Goal: Information Seeking & Learning: Learn about a topic

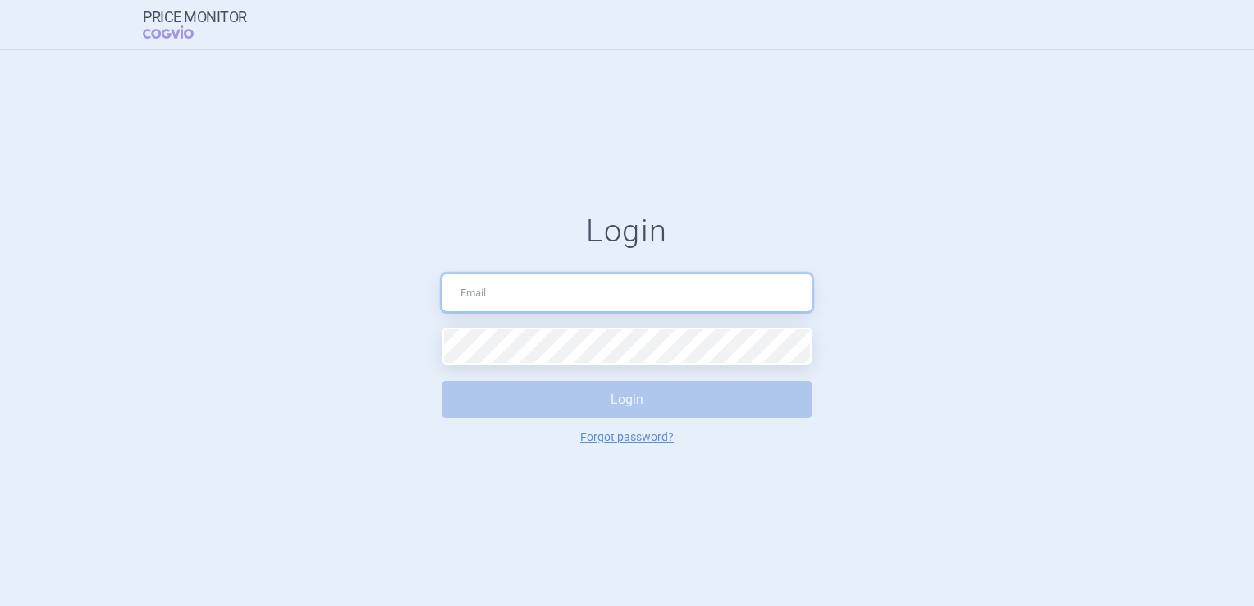
click at [464, 284] on input "text" at bounding box center [626, 292] width 369 height 37
type input "[EMAIL_ADDRESS][DOMAIN_NAME]"
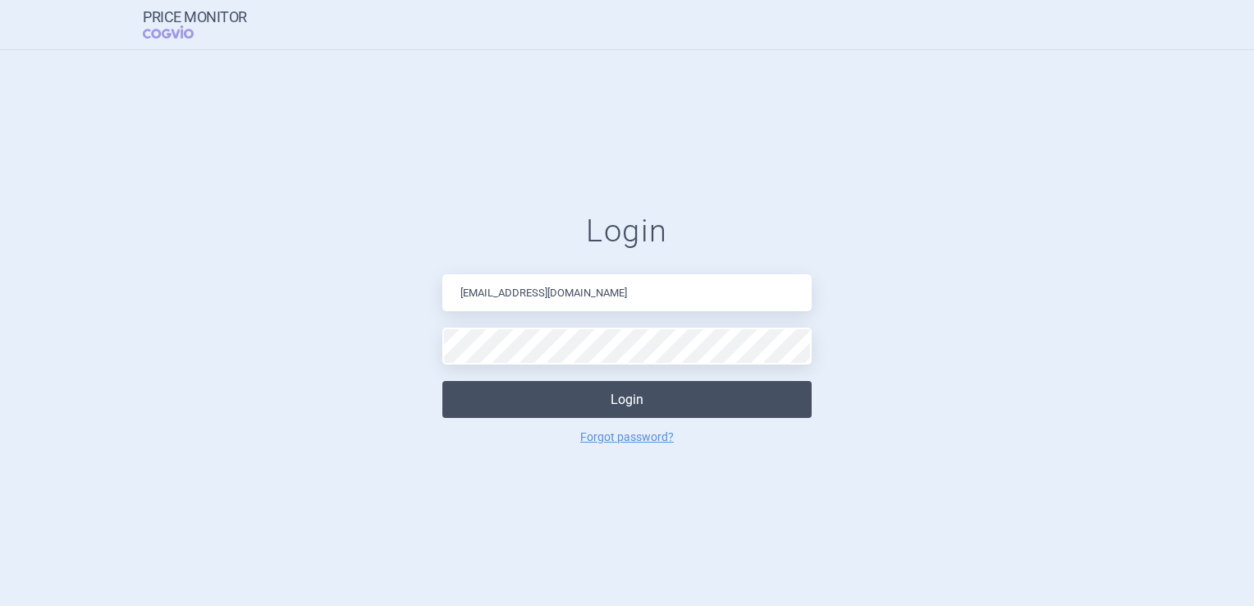
click at [522, 382] on button "Login" at bounding box center [626, 399] width 369 height 37
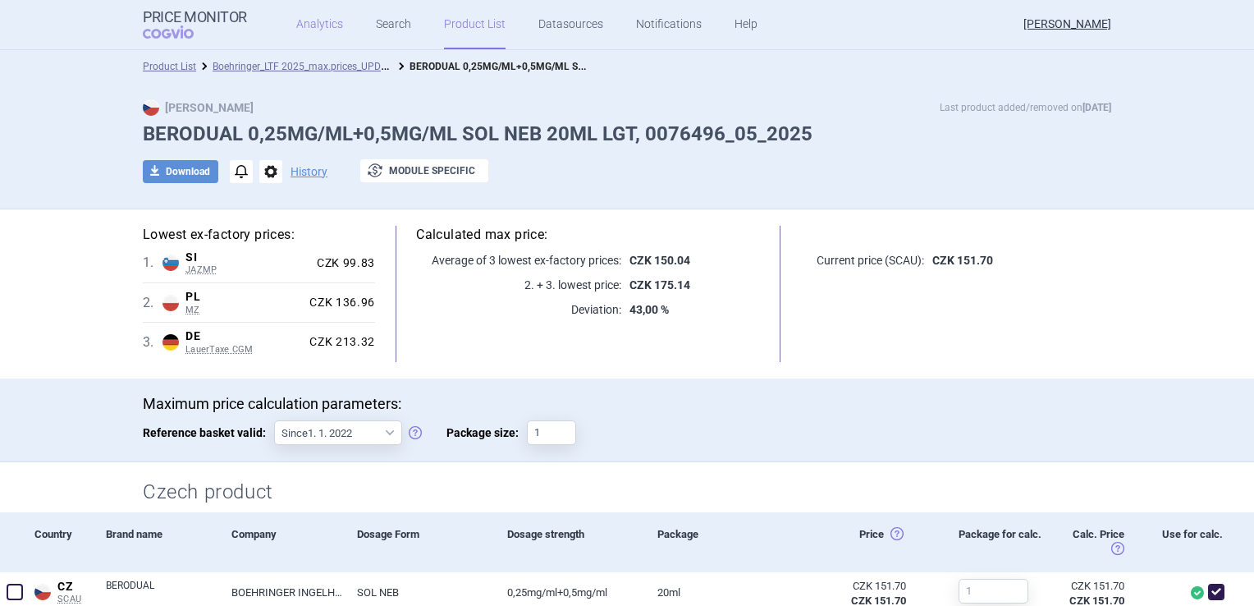
click at [308, 20] on link "Analytics" at bounding box center [319, 24] width 47 height 49
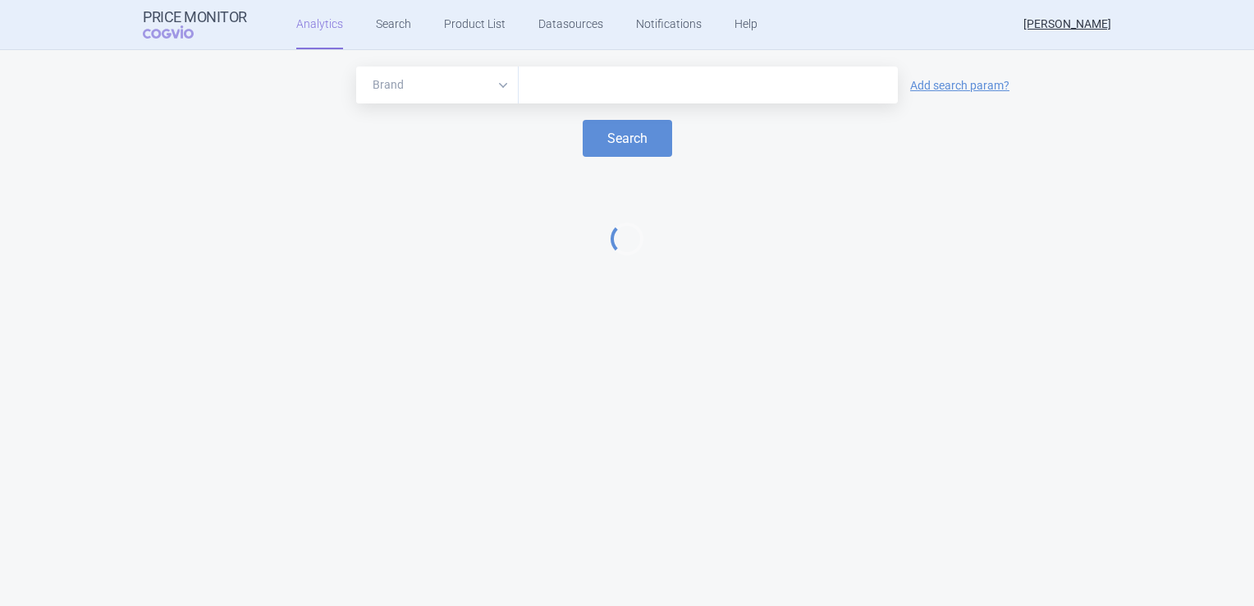
click at [666, 90] on input "text" at bounding box center [708, 85] width 363 height 21
type input "[MEDICAL_DATA]"
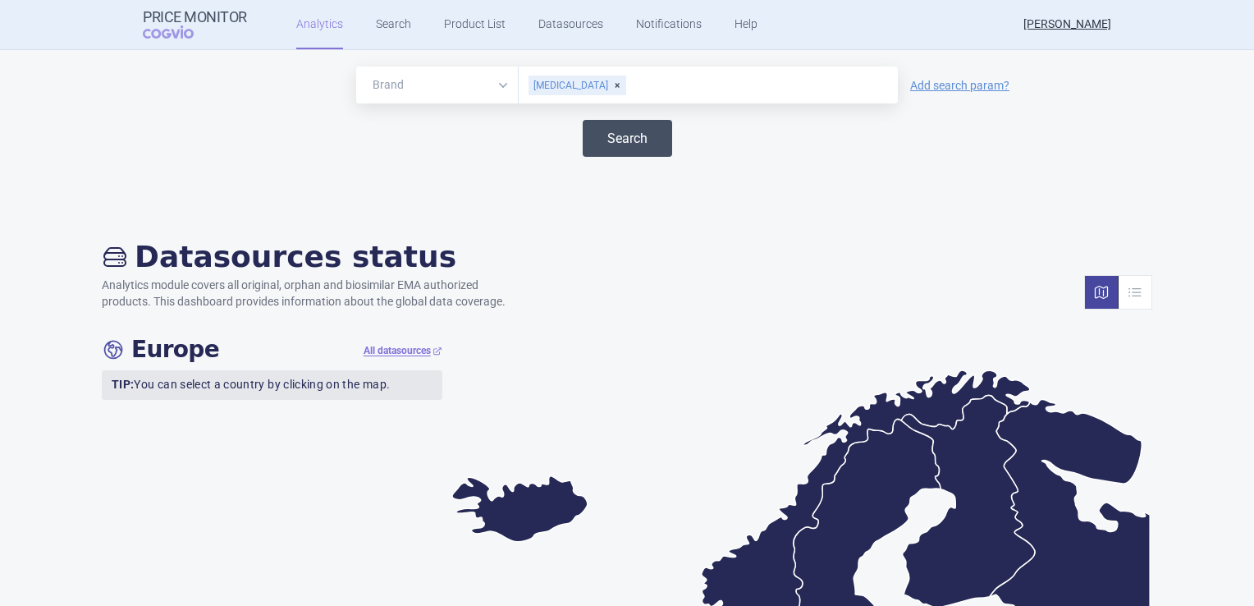
click at [644, 140] on button "Search" at bounding box center [627, 138] width 89 height 37
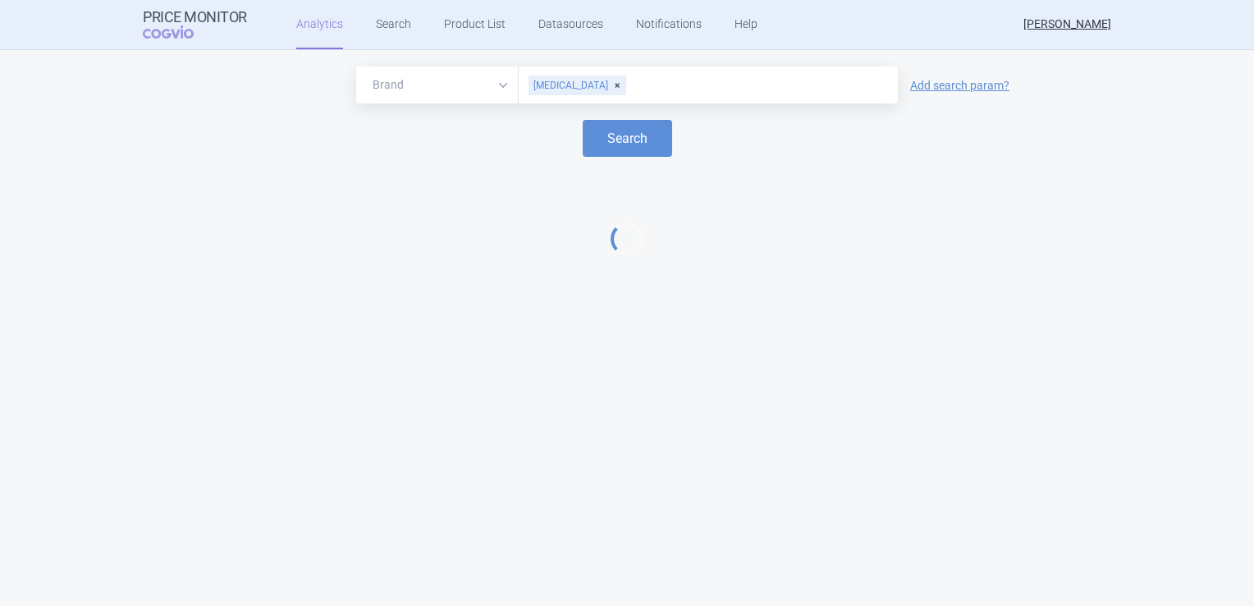
select select "EUR"
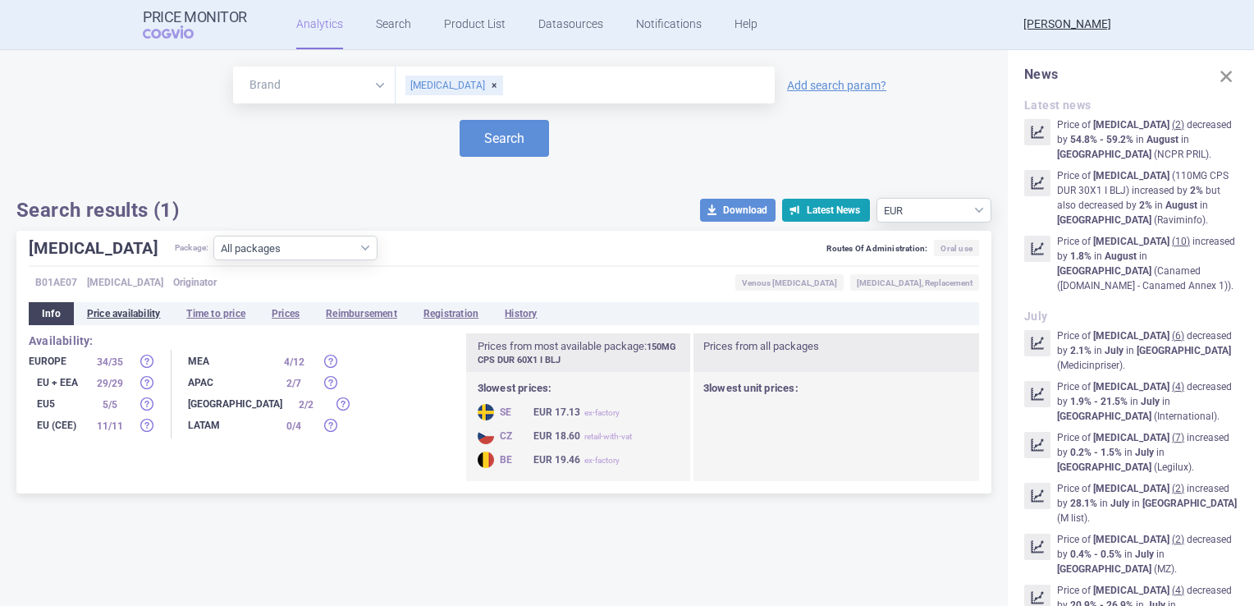
click at [135, 311] on li "Price availability" at bounding box center [124, 313] width 100 height 23
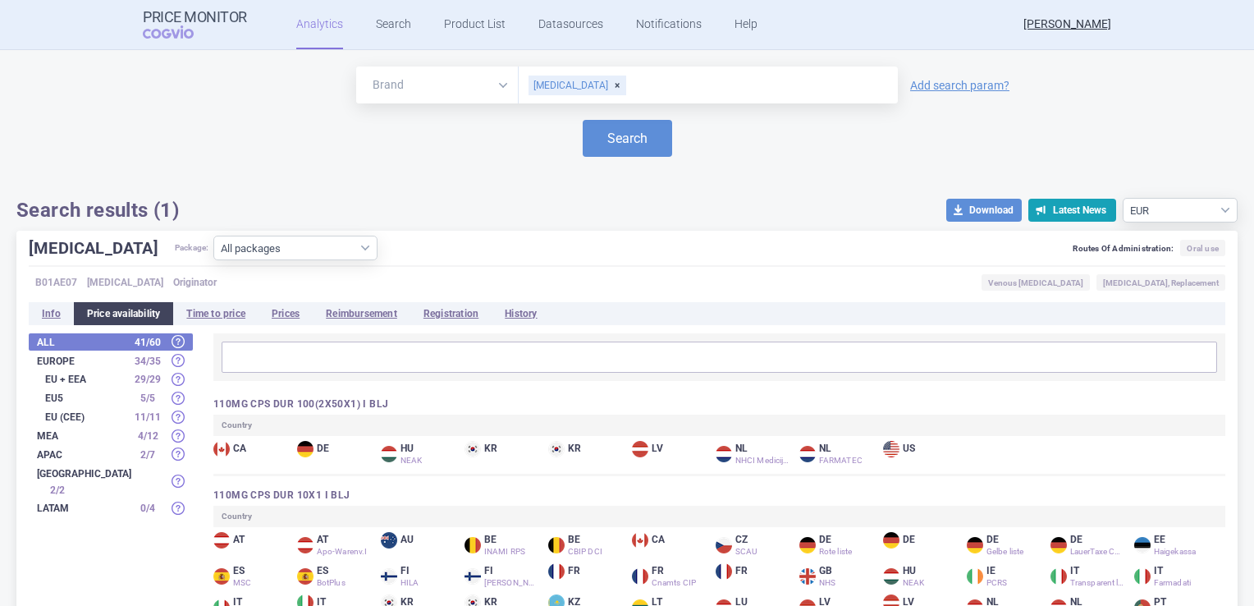
scroll to position [164, 0]
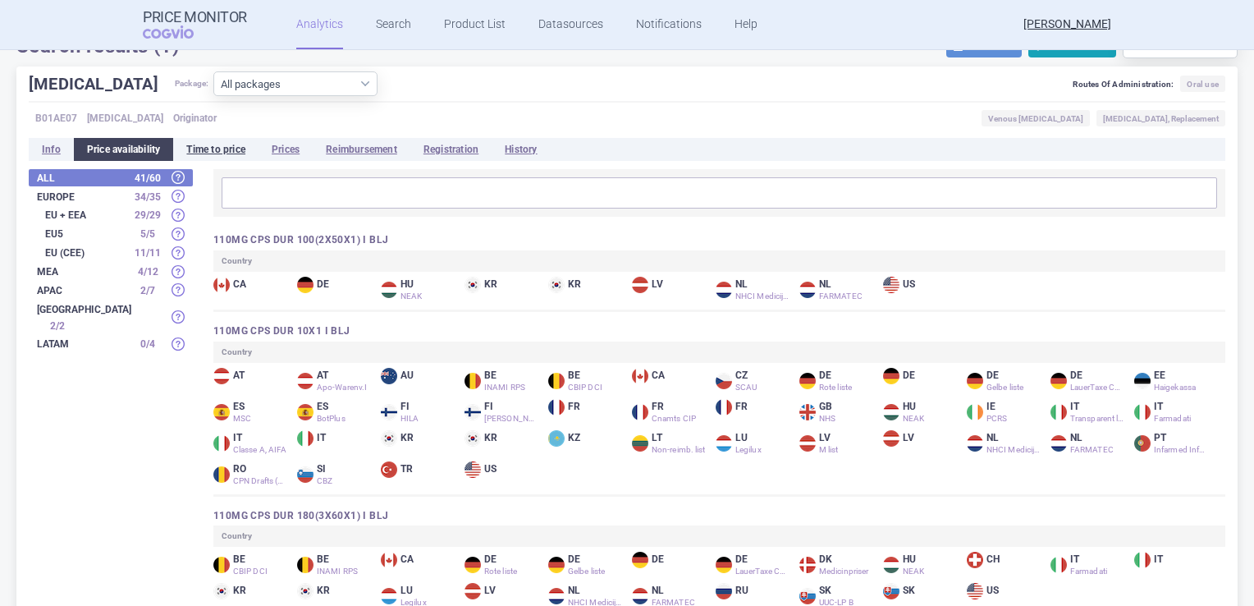
click at [234, 153] on li "Time to price" at bounding box center [215, 149] width 85 height 23
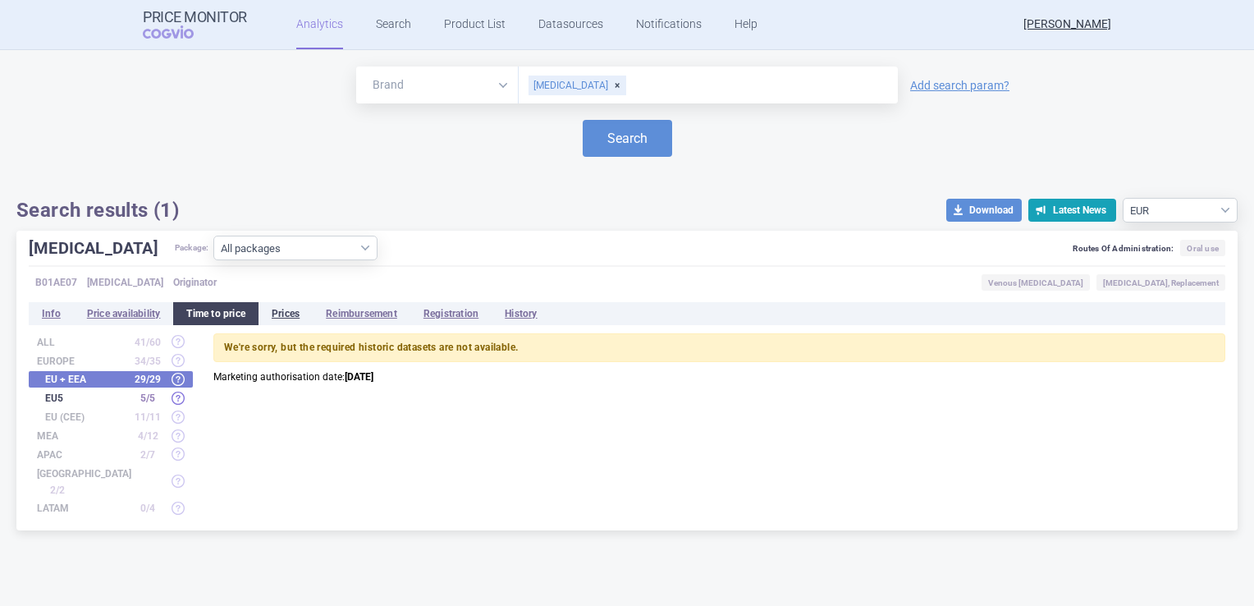
click at [278, 313] on li "Prices" at bounding box center [285, 313] width 54 height 23
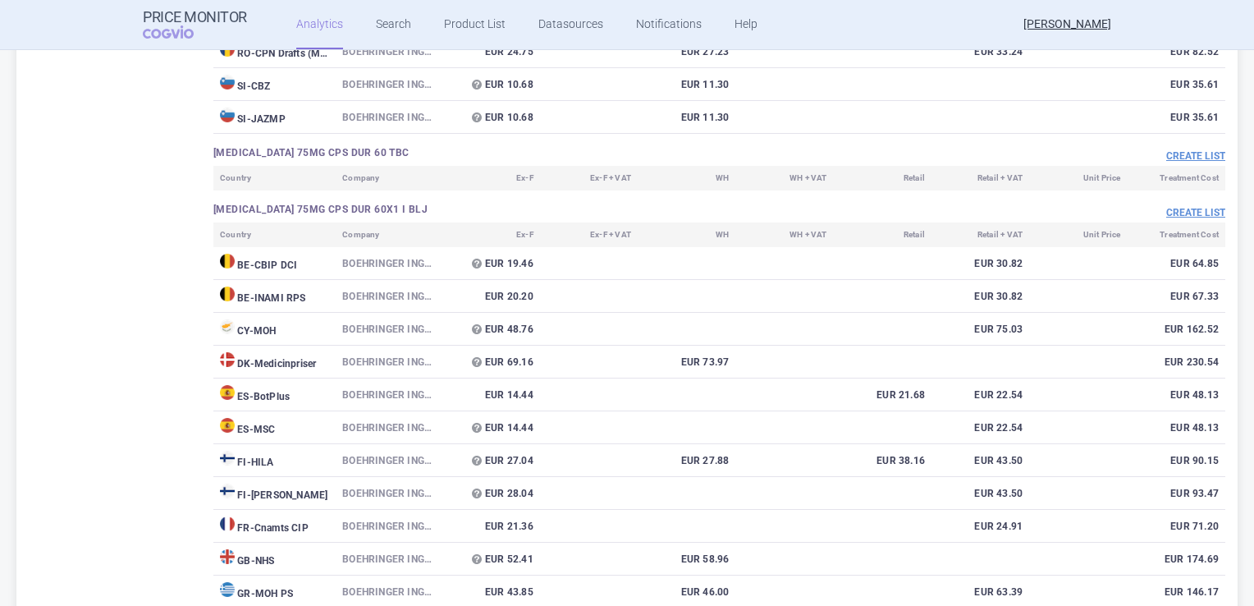
scroll to position [17160, 0]
